Goal: Task Accomplishment & Management: Complete application form

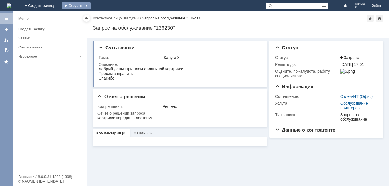
click at [91, 3] on div "Создать" at bounding box center [76, 5] width 29 height 7
click at [106, 17] on link "Заявка" at bounding box center [84, 17] width 43 height 7
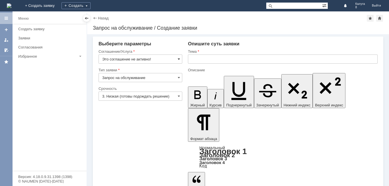
click at [178, 59] on span at bounding box center [179, 59] width 2 height 5
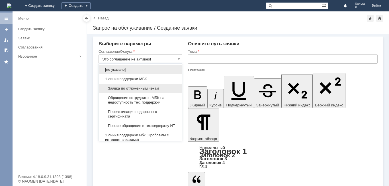
click at [146, 88] on span "Заявка по отложенным чекам" at bounding box center [140, 88] width 76 height 5
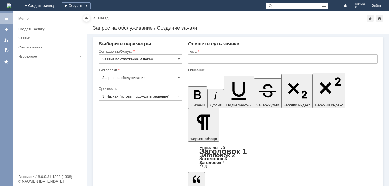
type input "Заявка по отложенным чекам"
click at [201, 59] on input "text" at bounding box center [283, 58] width 190 height 9
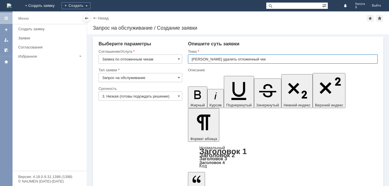
type input "[PERSON_NAME] удалить отложенный чек"
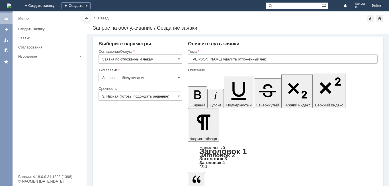
drag, startPoint x: 246, startPoint y: 1402, endPoint x: 255, endPoint y: 1420, distance: 20.0
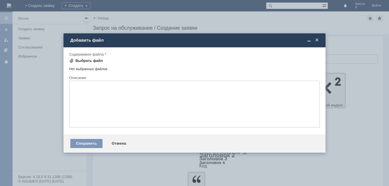
click at [82, 60] on div "Выбрать файл" at bounding box center [89, 60] width 28 height 5
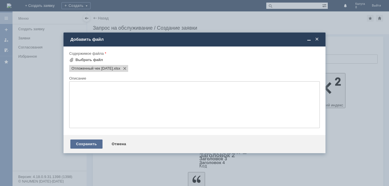
click at [82, 144] on div "Сохранить" at bounding box center [86, 143] width 32 height 9
